Goal: Transaction & Acquisition: Purchase product/service

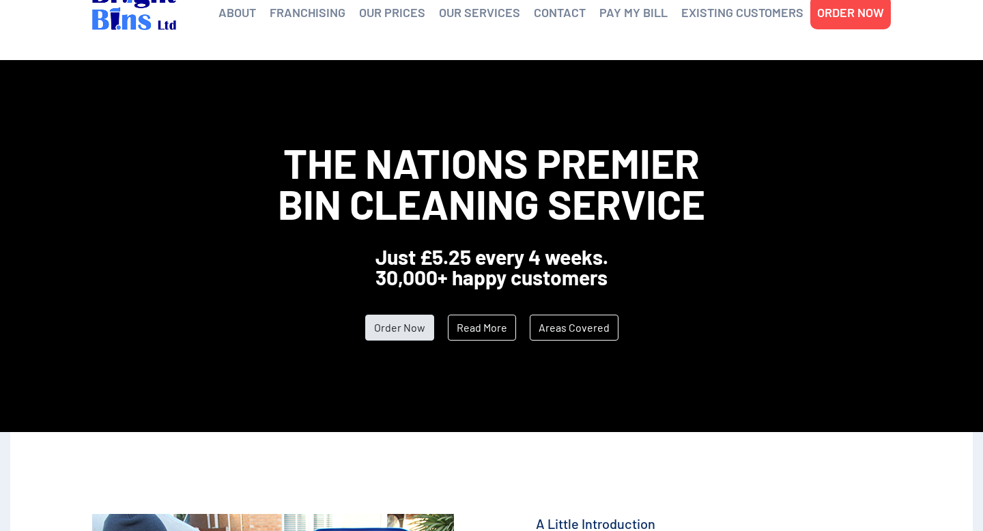
scroll to position [36, 0]
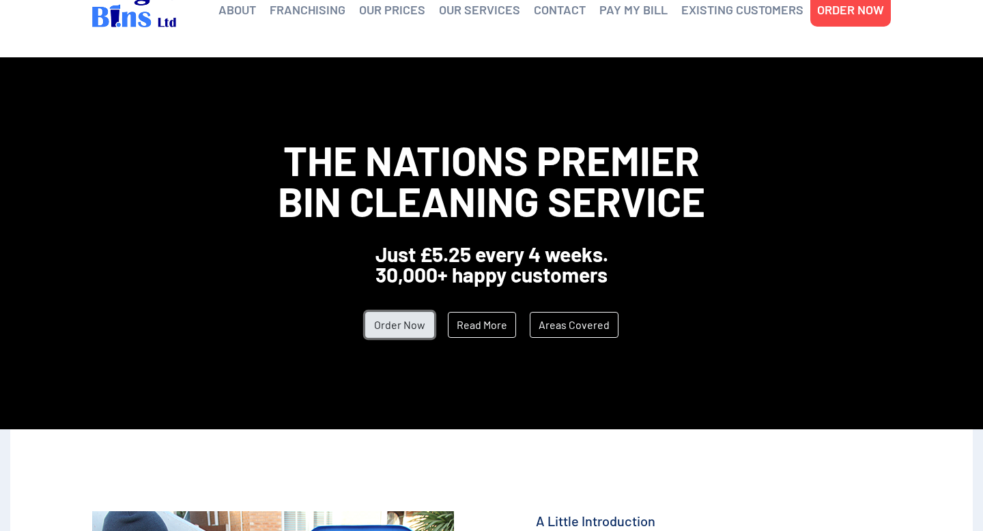
click at [397, 316] on link "Order Now" at bounding box center [399, 325] width 69 height 26
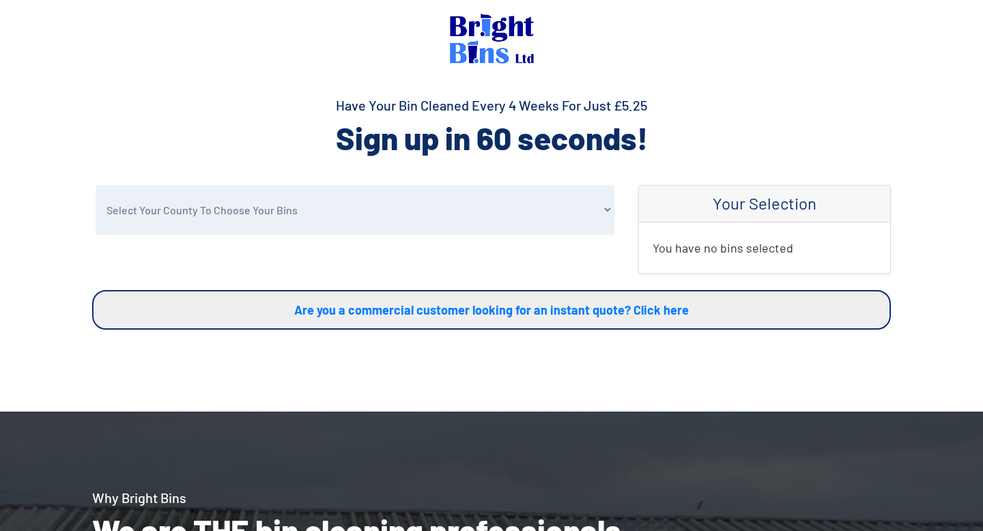
click at [380, 198] on select "Select Your County To Choose Your Bins Cheshire Conwy Denbighshire Flintshire S…" at bounding box center [355, 210] width 519 height 50
select select "Cheshire"
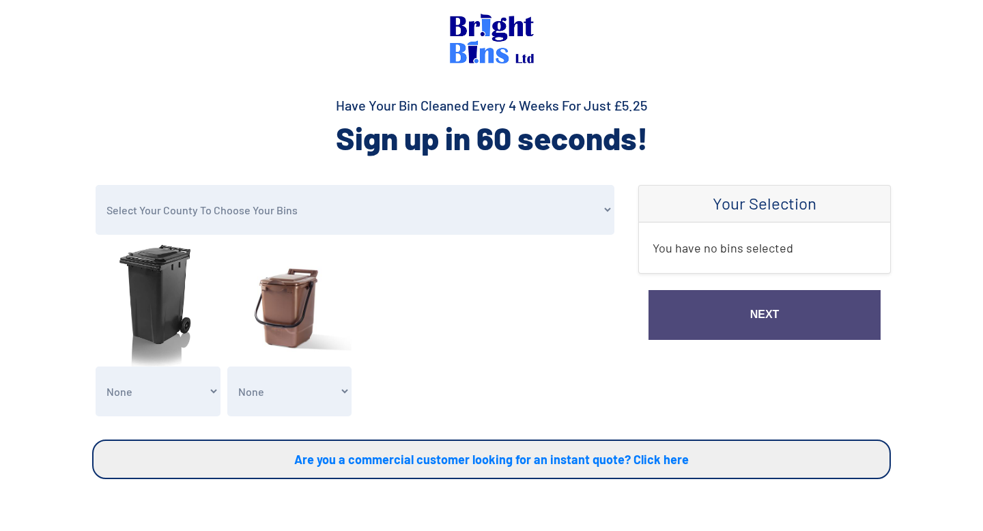
click at [154, 388] on select "None General Waste Bin - X1 (£5.25) General Waste Bin - X2 (£10.50) General Was…" at bounding box center [158, 392] width 125 height 50
select select "1"
